Goal: Information Seeking & Learning: Check status

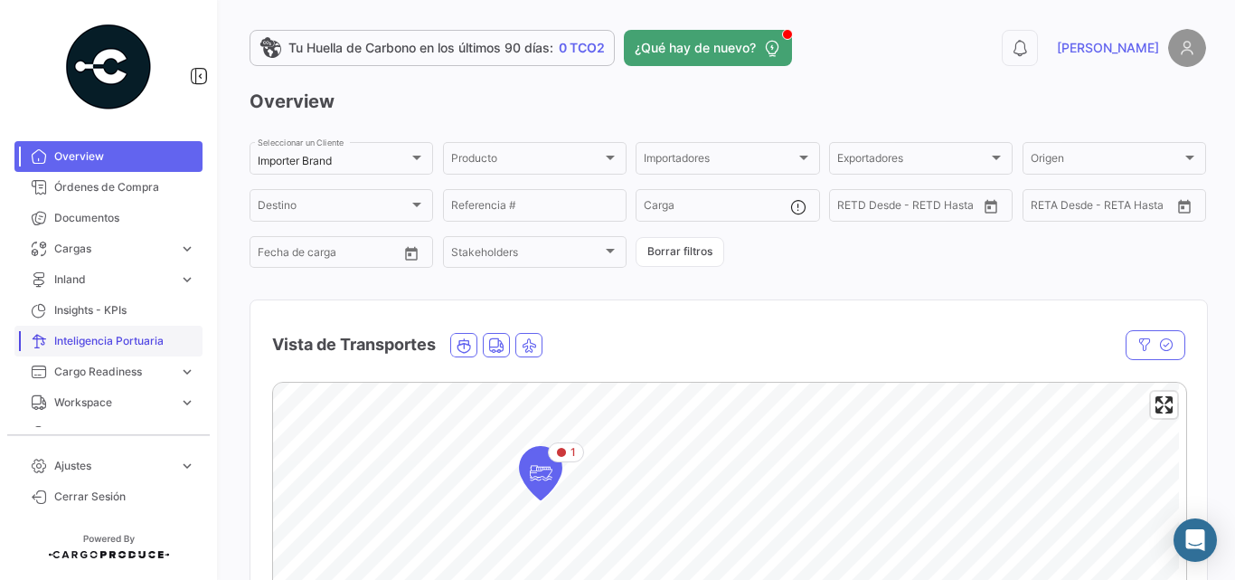
scroll to position [181, 0]
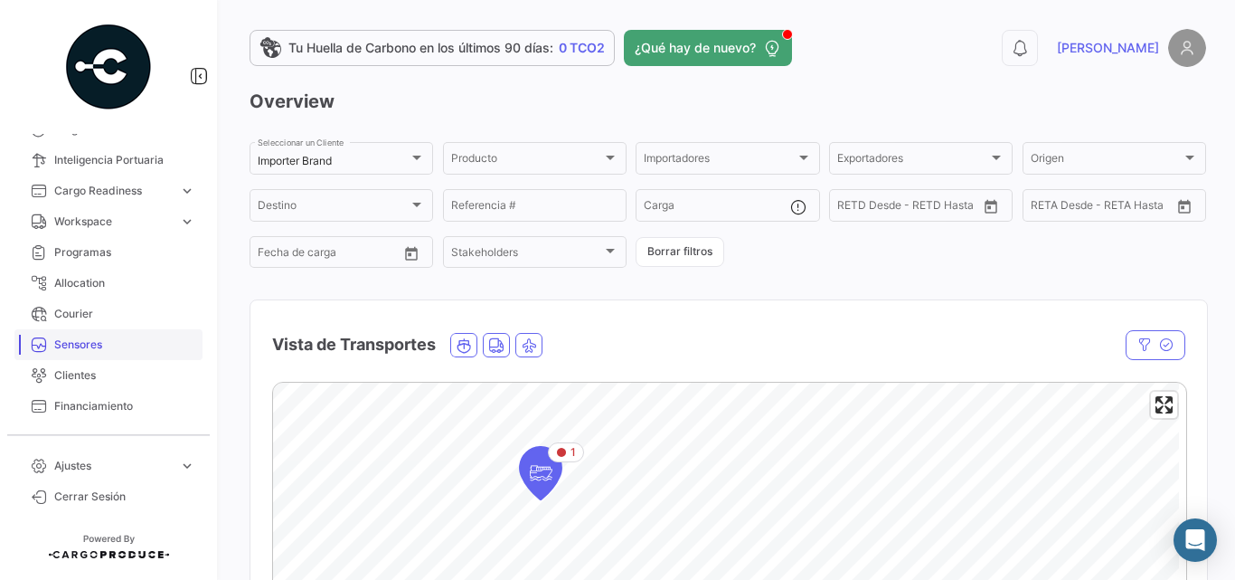
click at [68, 340] on span "Sensores" at bounding box center [124, 344] width 141 height 16
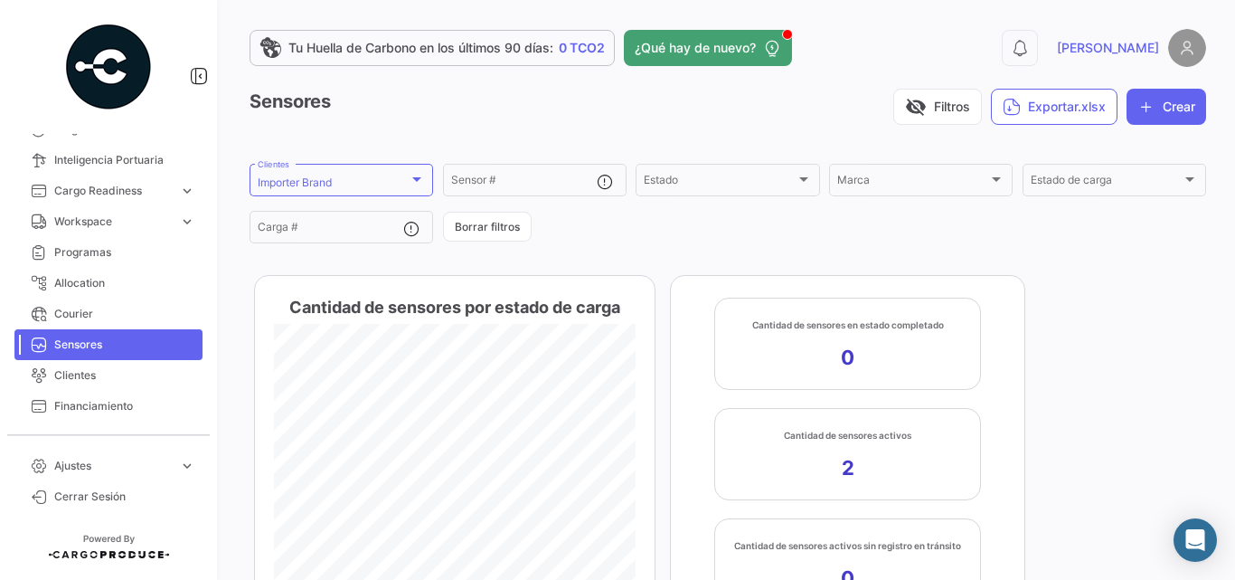
click at [374, 199] on form "Importer Brand Clientes Sensor # Estado Estado Marca Marca Estado de carga Esta…" at bounding box center [728, 203] width 957 height 85
click at [378, 186] on div "Importer Brand" at bounding box center [333, 182] width 151 height 13
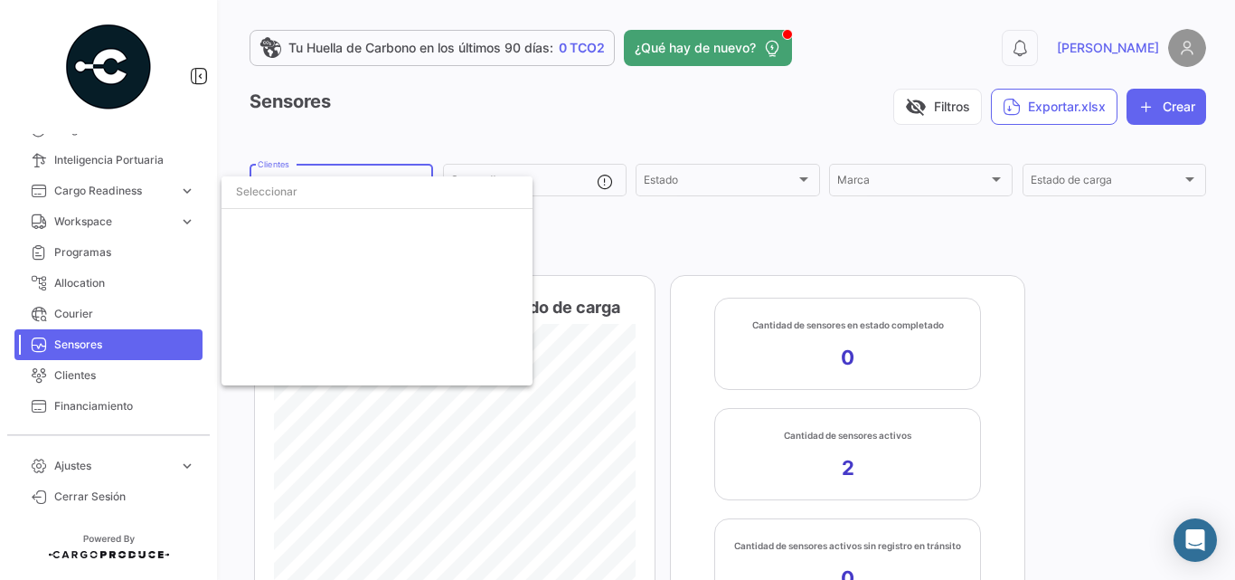
scroll to position [3104, 0]
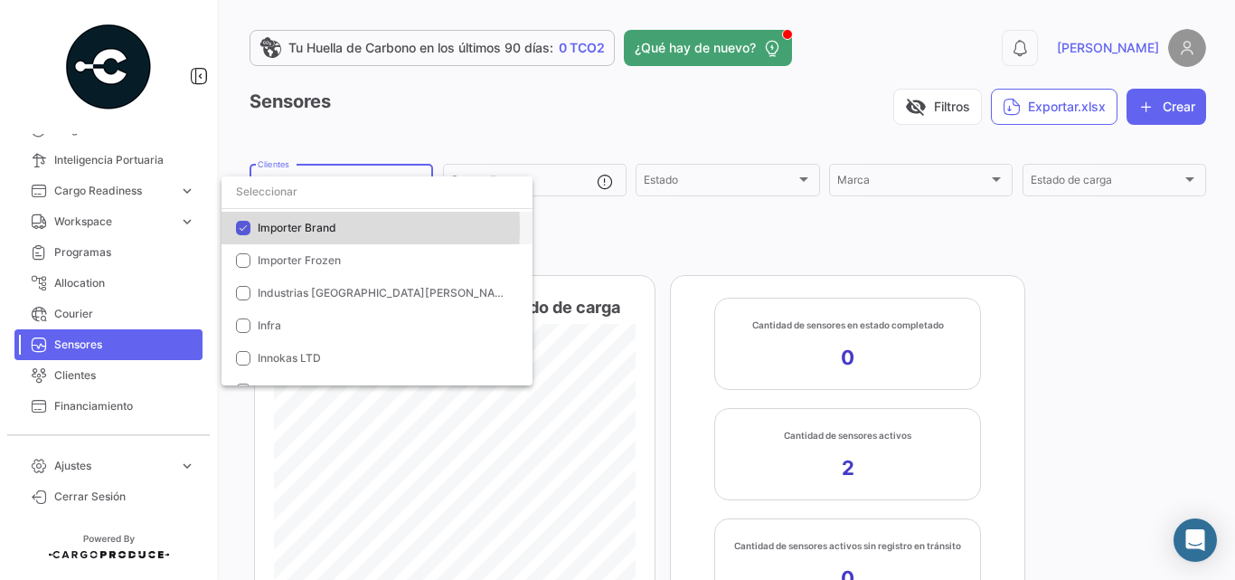
click at [298, 228] on span "Importer Brand" at bounding box center [297, 228] width 79 height 14
click at [309, 199] on input "dropdown search" at bounding box center [377, 191] width 311 height 33
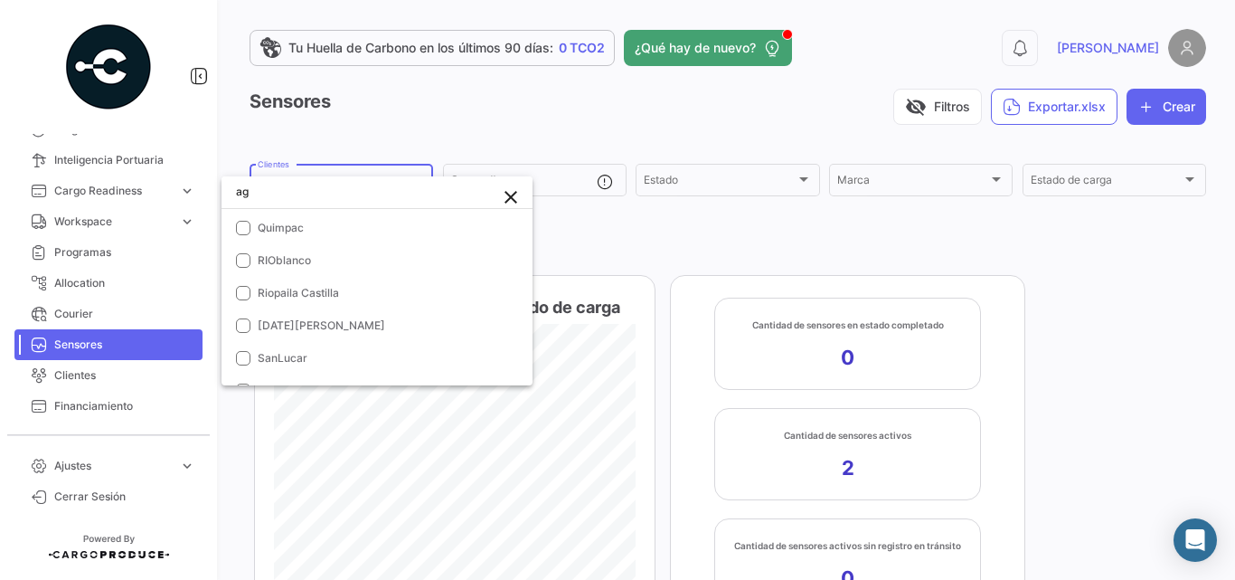
scroll to position [388, 0]
type input "ag"
click at [243, 223] on mat-pseudo-checkbox at bounding box center [243, 228] width 14 height 14
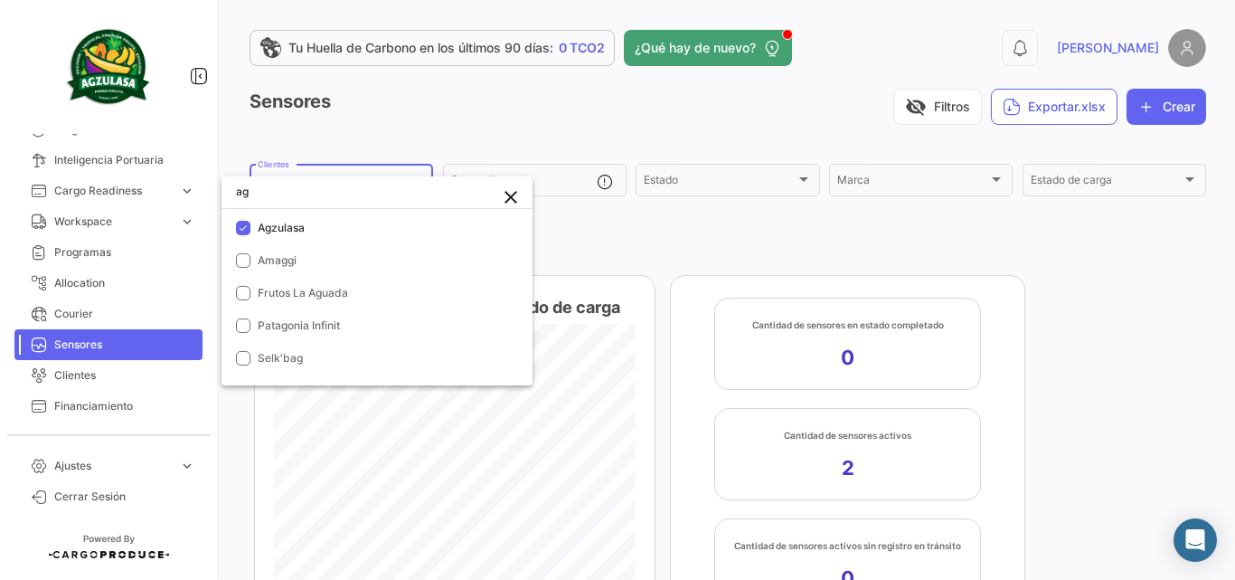
click at [600, 220] on div at bounding box center [617, 290] width 1235 height 580
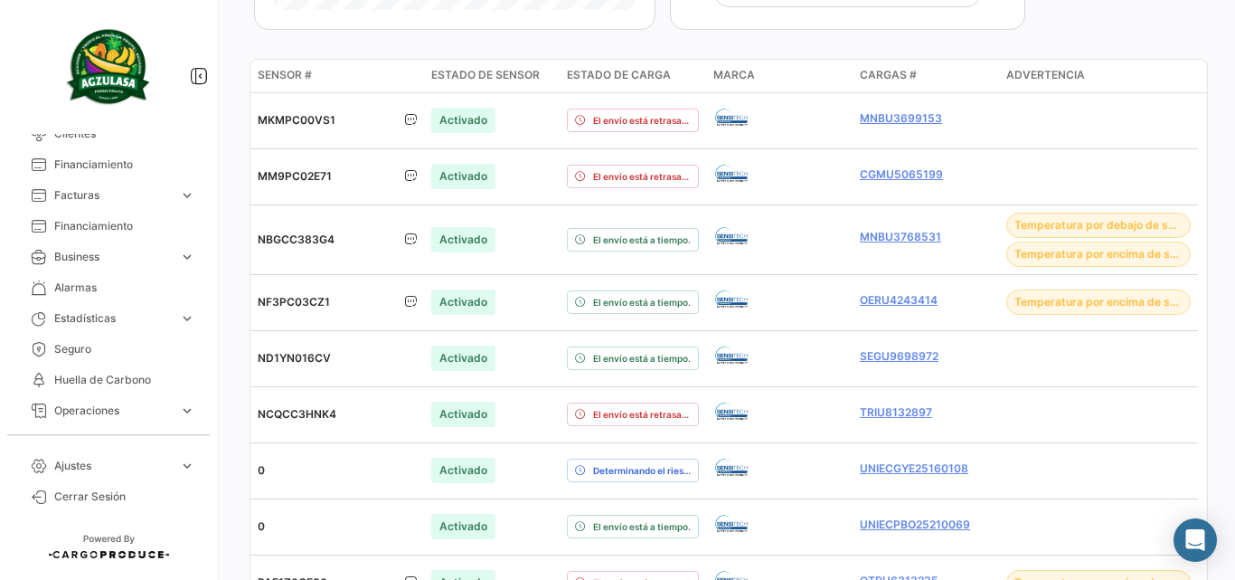
scroll to position [452, 0]
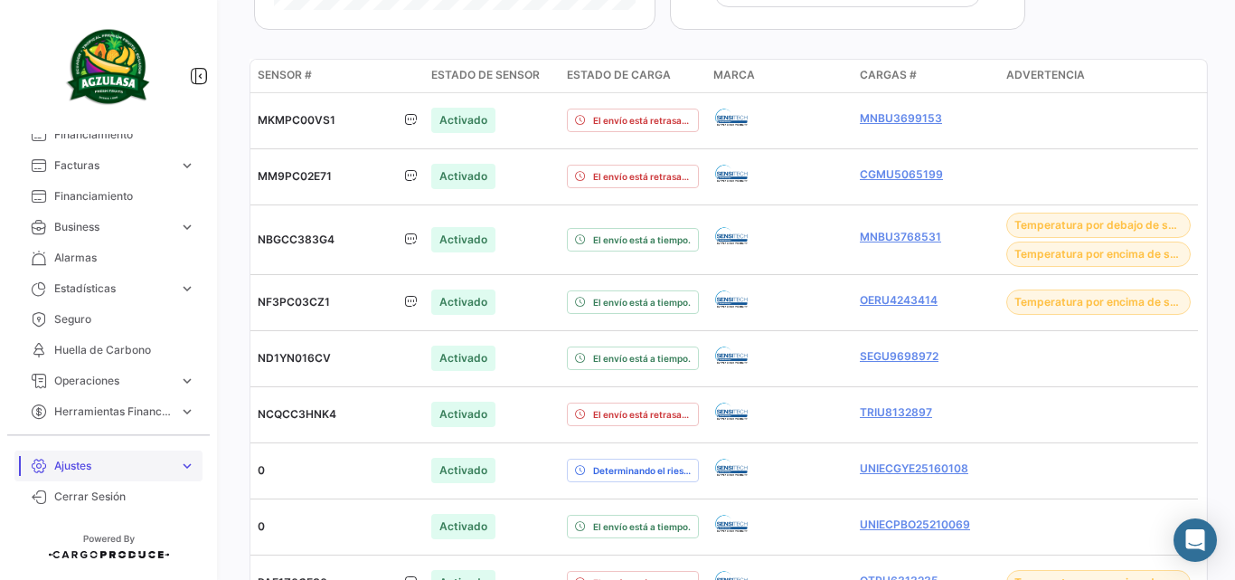
click at [169, 466] on span "Ajustes" at bounding box center [113, 466] width 118 height 16
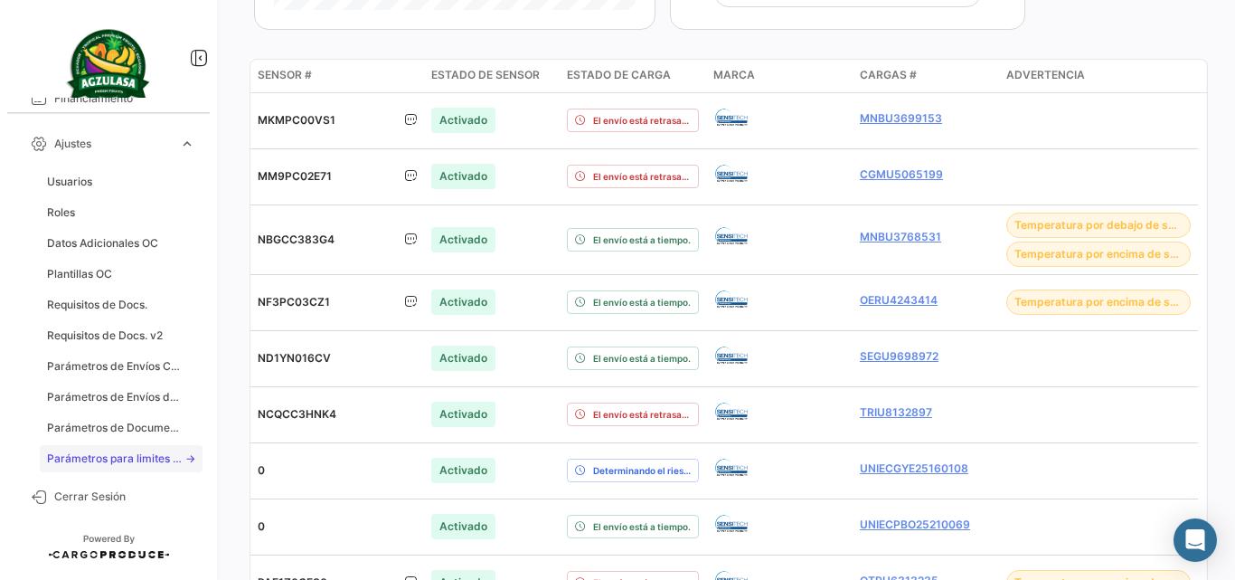
click at [109, 452] on span "Parámetros para limites sensores" at bounding box center [115, 458] width 137 height 16
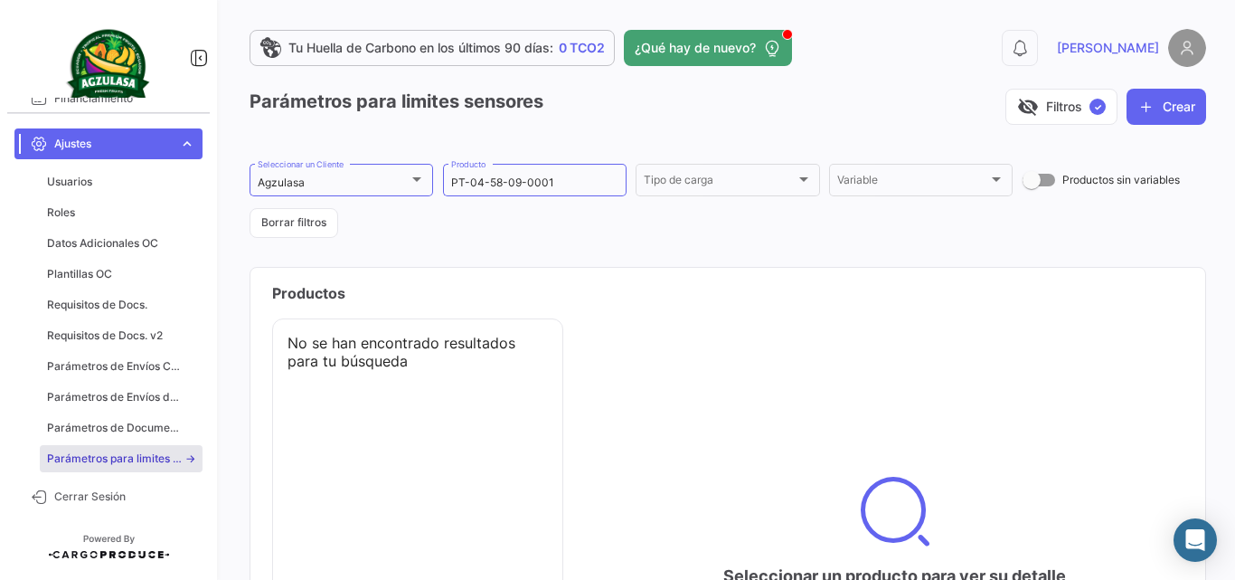
click at [155, 140] on span "Ajustes" at bounding box center [113, 144] width 118 height 16
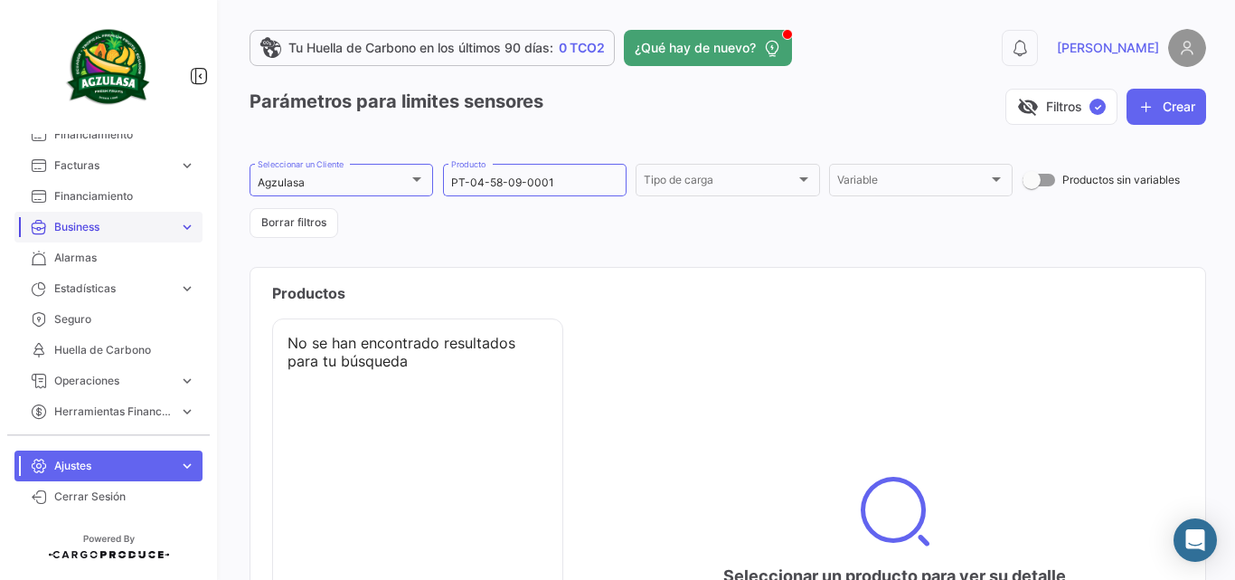
scroll to position [332, 0]
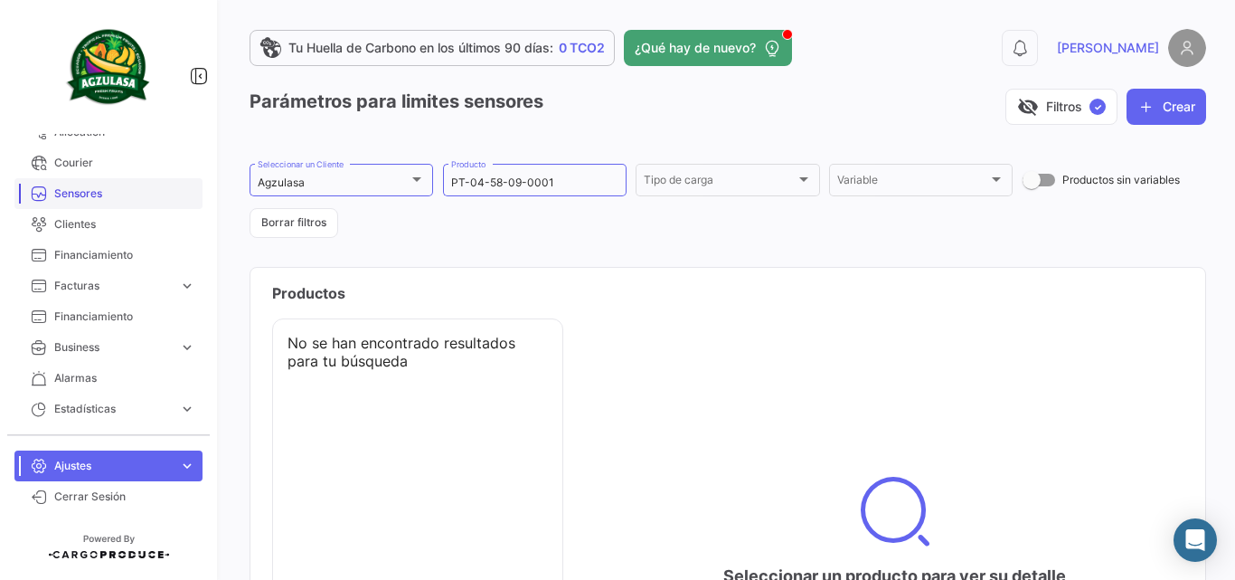
click at [84, 193] on span "Sensores" at bounding box center [124, 193] width 141 height 16
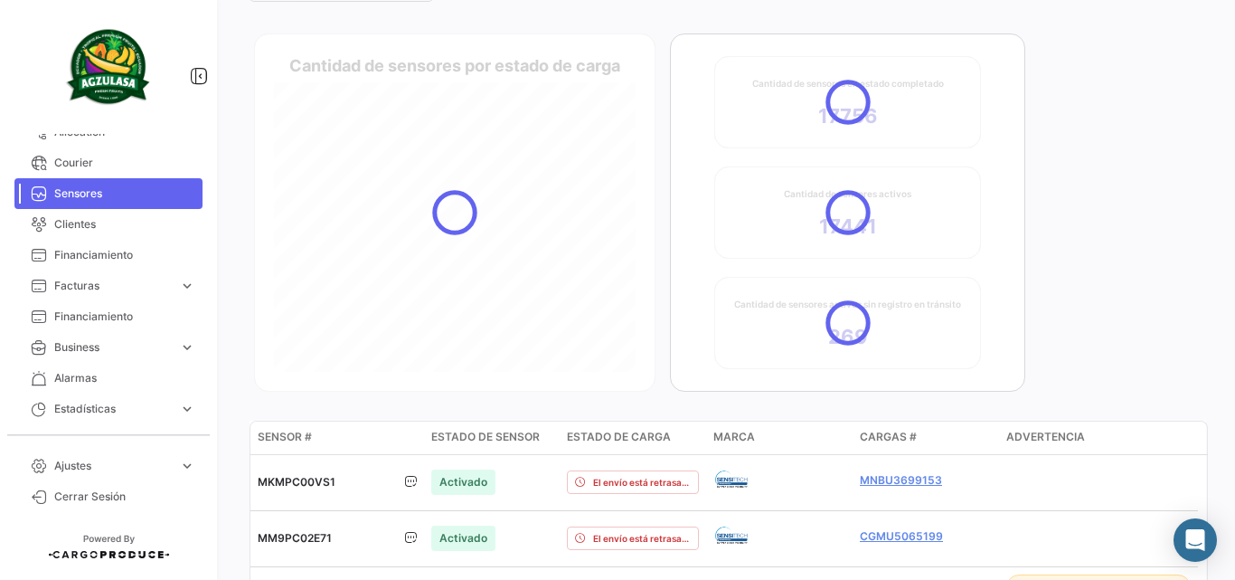
scroll to position [422, 0]
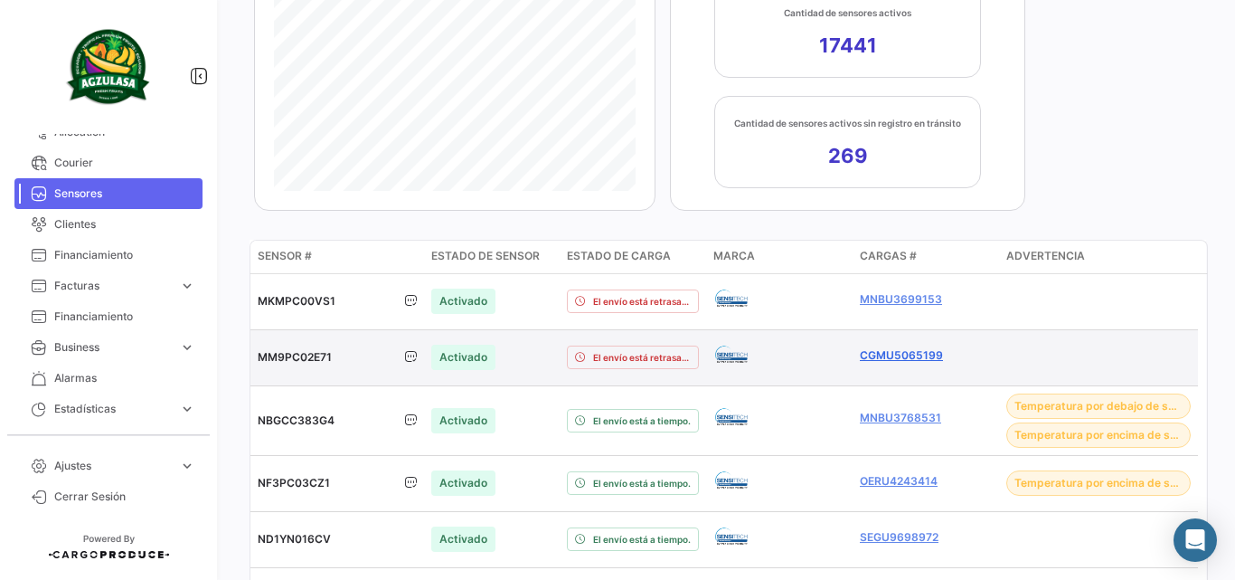
click at [904, 353] on link "CGMU5065199" at bounding box center [926, 355] width 132 height 16
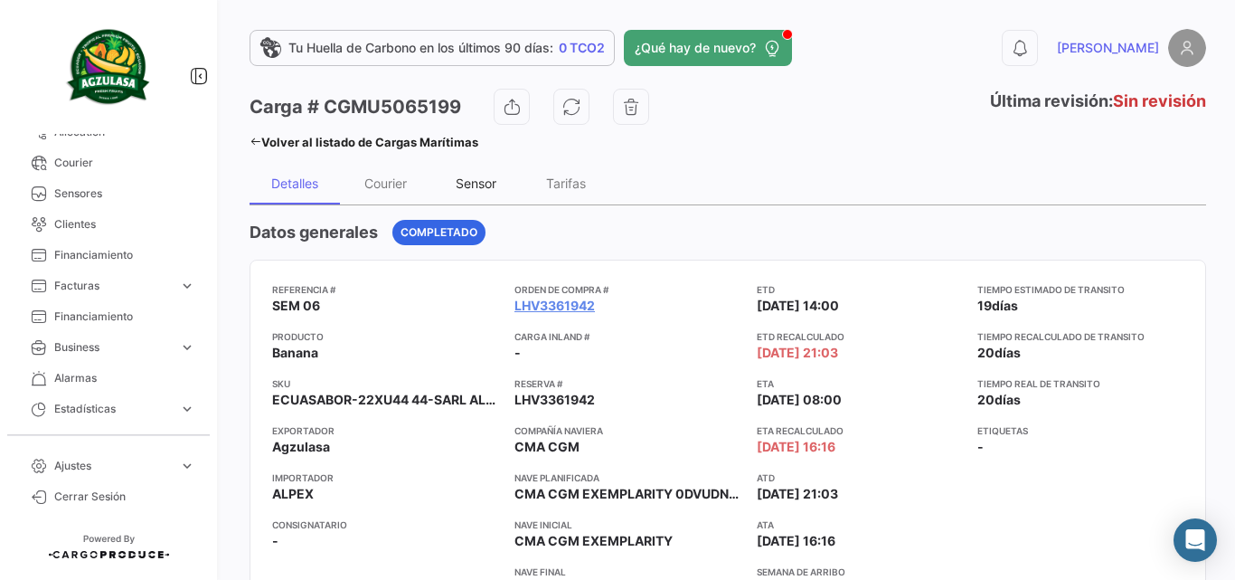
click at [494, 182] on div "Sensor" at bounding box center [476, 182] width 41 height 15
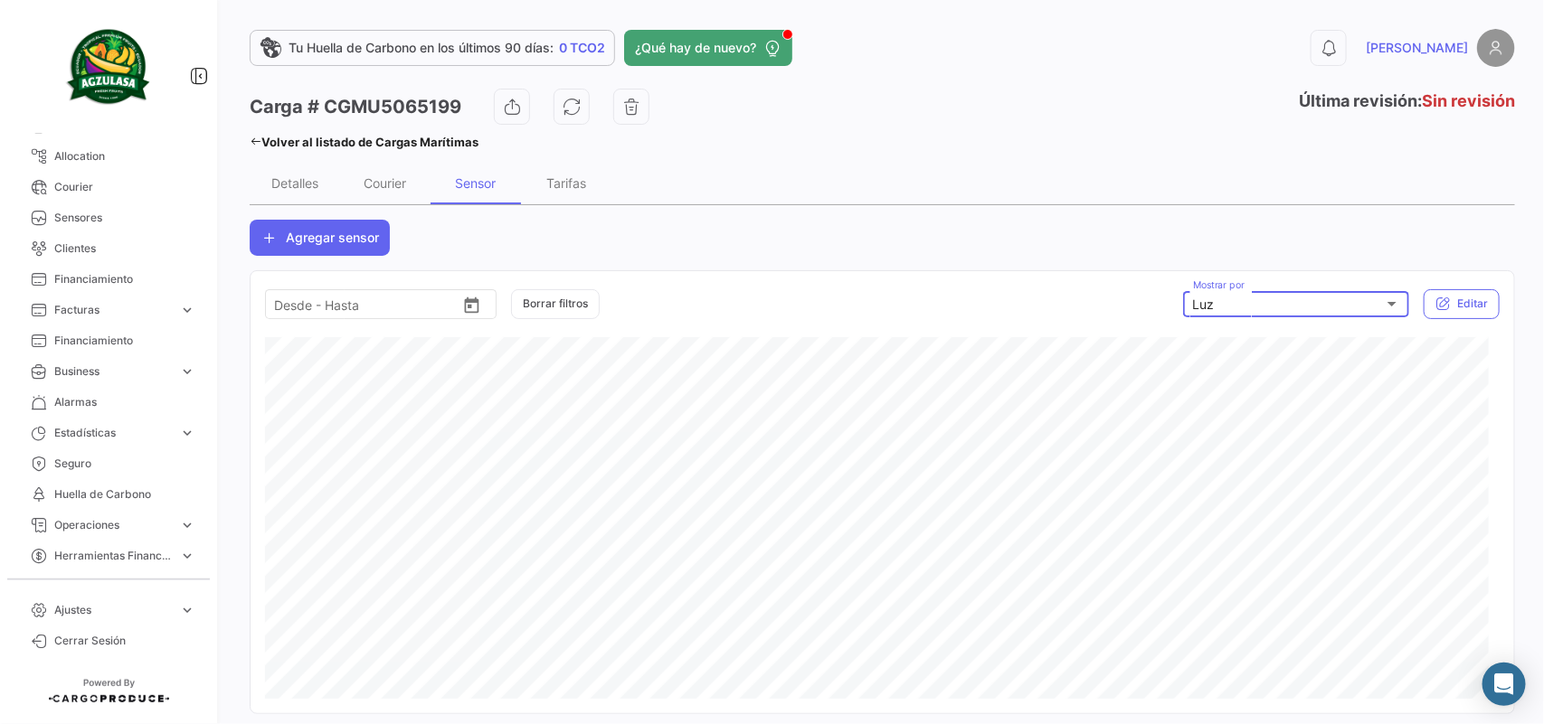
click at [1234, 295] on div "[PERSON_NAME] Mostrar por" at bounding box center [1296, 303] width 207 height 30
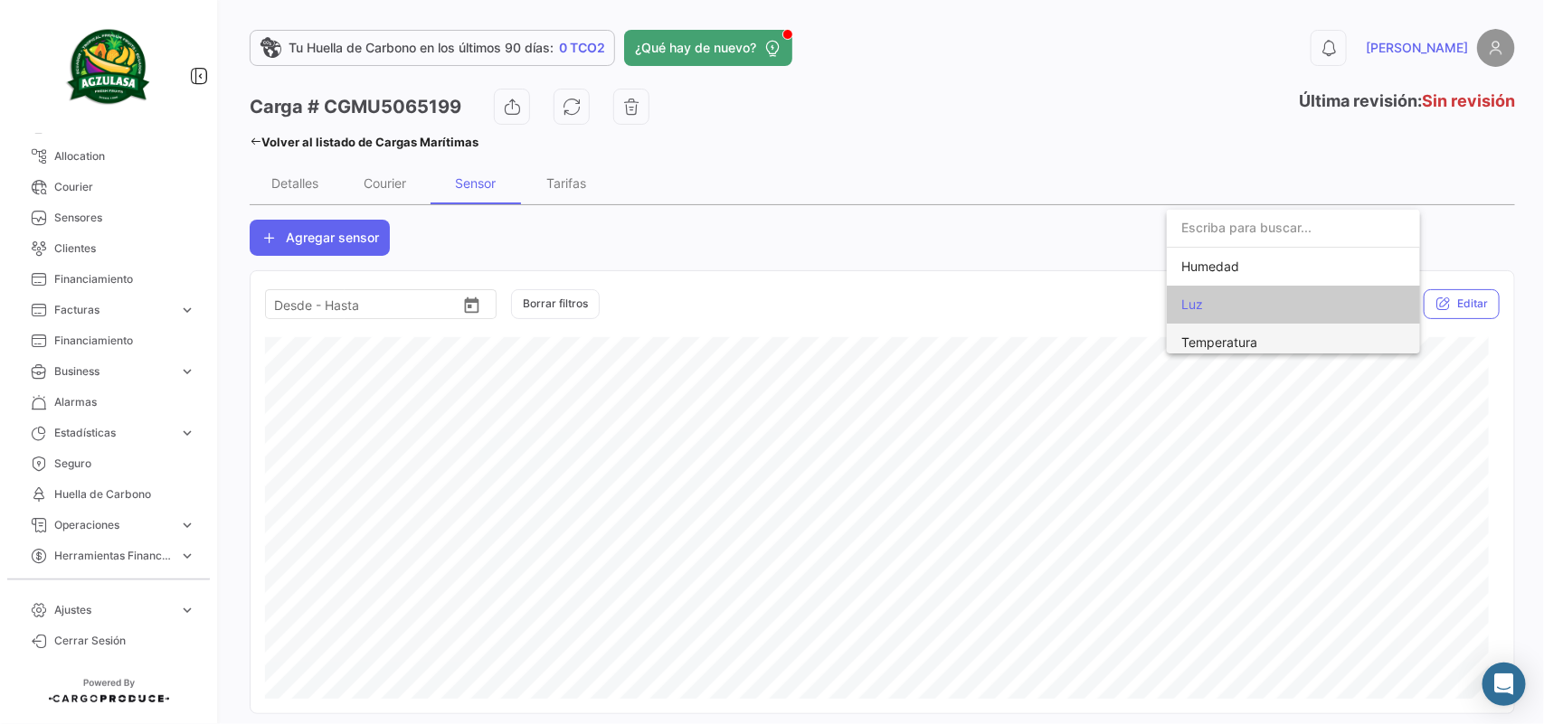
scroll to position [7, 0]
click at [1234, 327] on span "Temperatura" at bounding box center [1219, 334] width 76 height 15
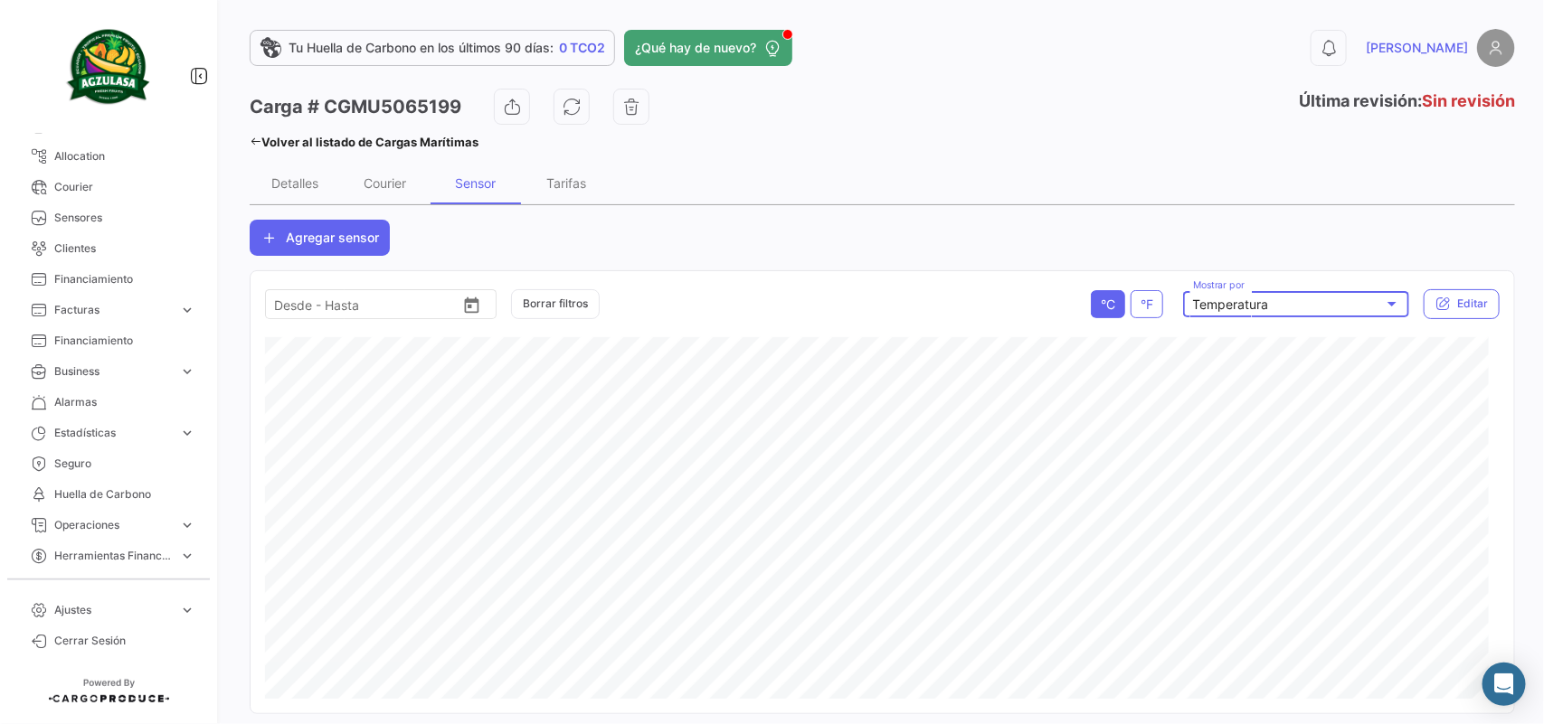
click at [1234, 308] on mat-select-trigger "Temperatura" at bounding box center [1231, 304] width 76 height 15
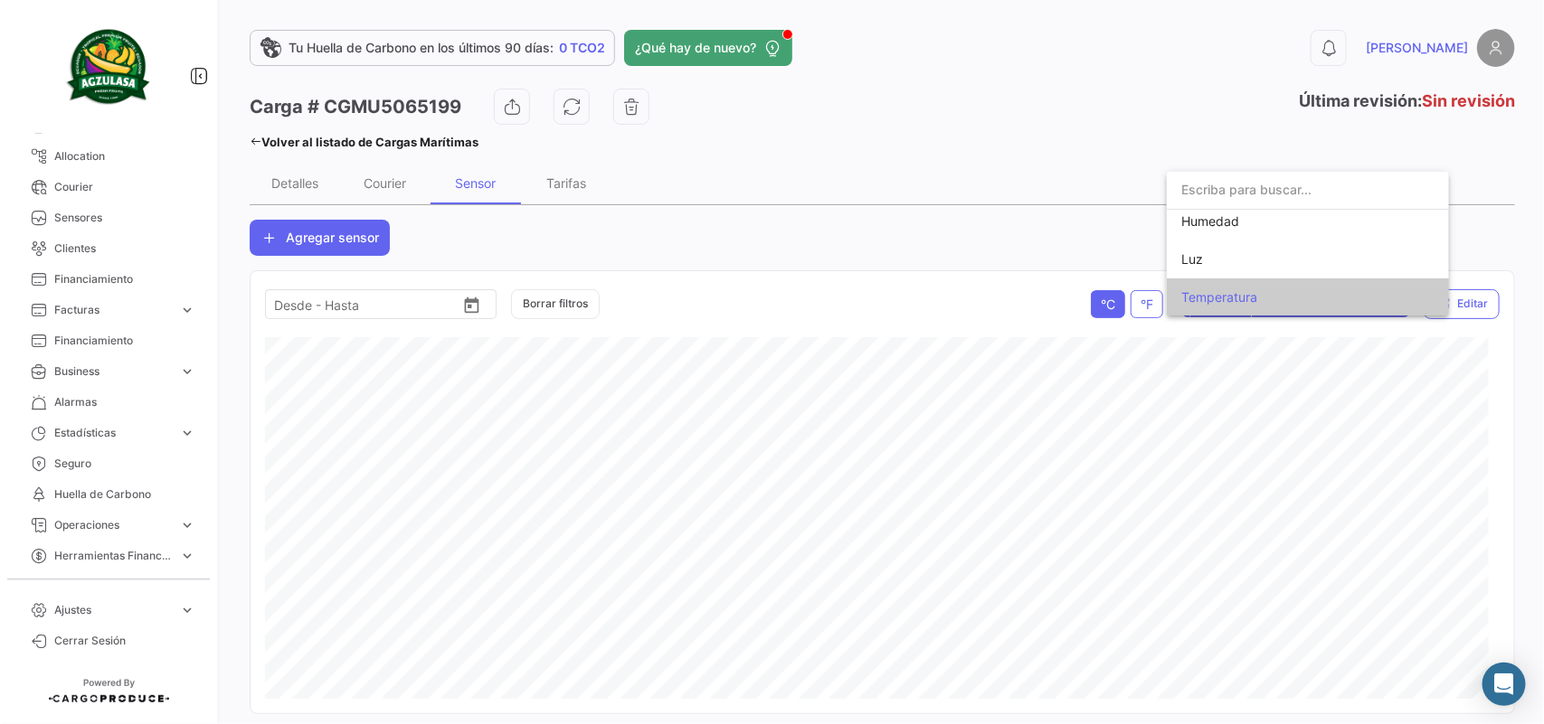
click at [1233, 209] on div at bounding box center [1308, 191] width 282 height 38
click at [1223, 224] on span "Humedad" at bounding box center [1210, 220] width 58 height 15
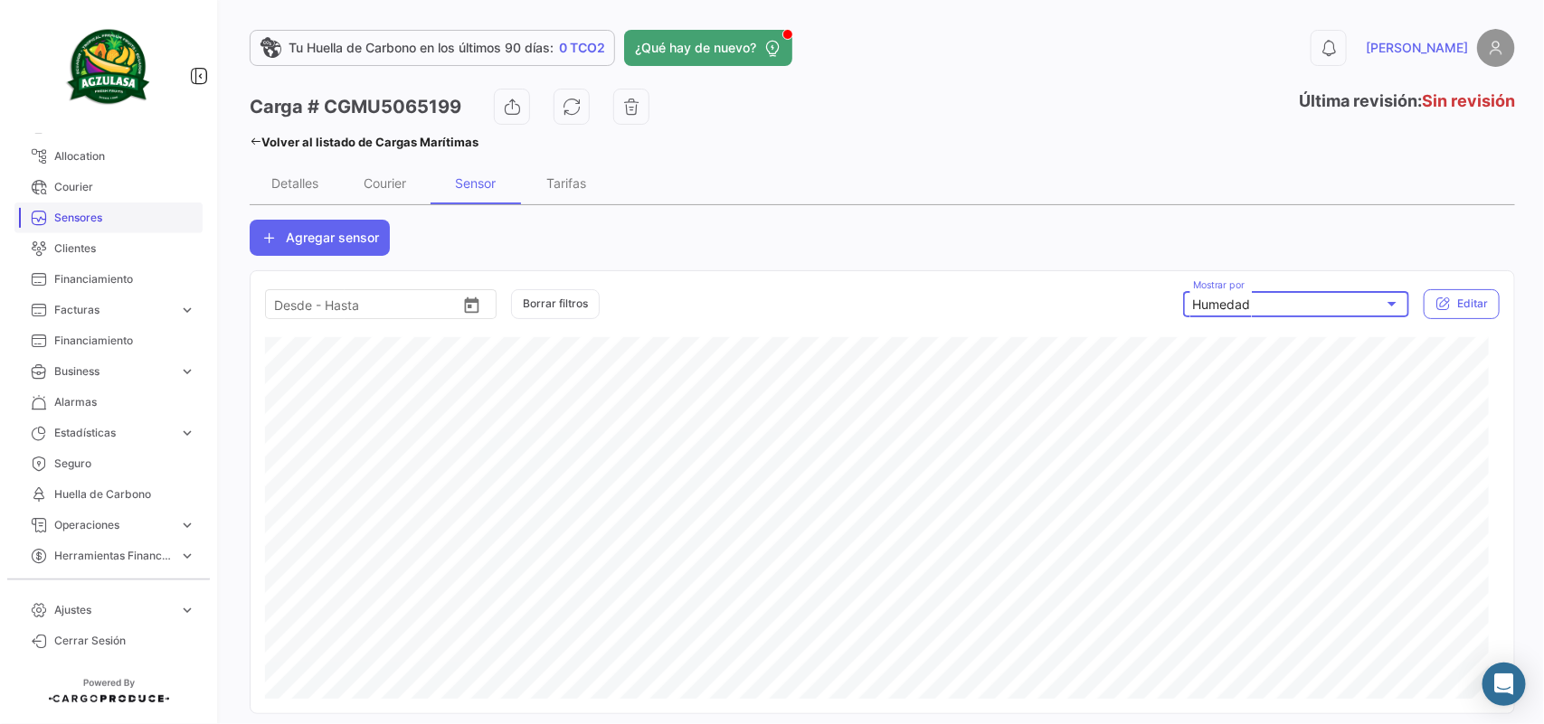
click at [93, 214] on span "Sensores" at bounding box center [124, 218] width 141 height 16
